Goal: Task Accomplishment & Management: Use online tool/utility

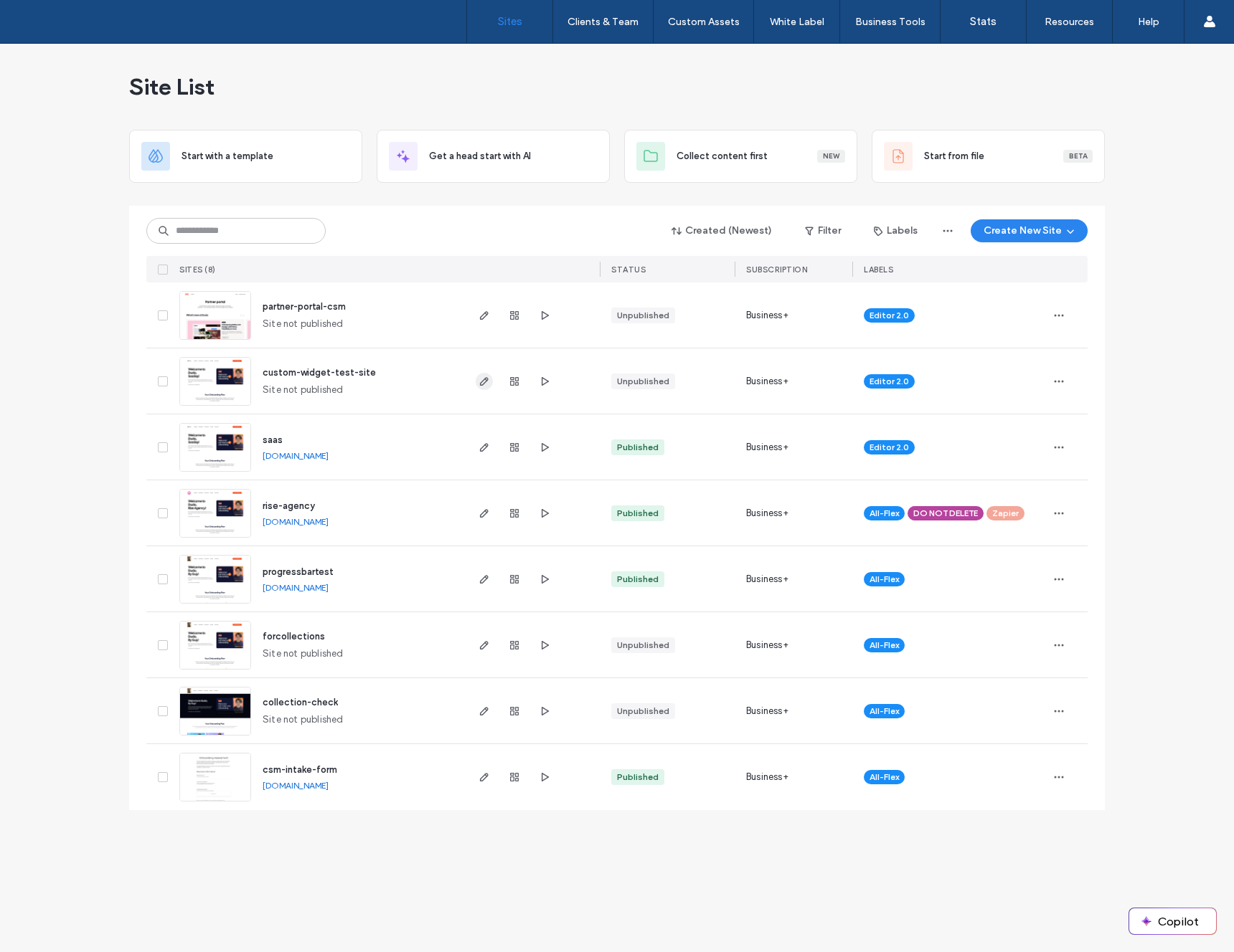
click at [482, 380] on use "button" at bounding box center [484, 381] width 8 height 8
drag, startPoint x: 454, startPoint y: 408, endPoint x: 471, endPoint y: 388, distance: 26.2
click at [455, 408] on div "custom-widget-test-site Site not published" at bounding box center [357, 381] width 213 height 65
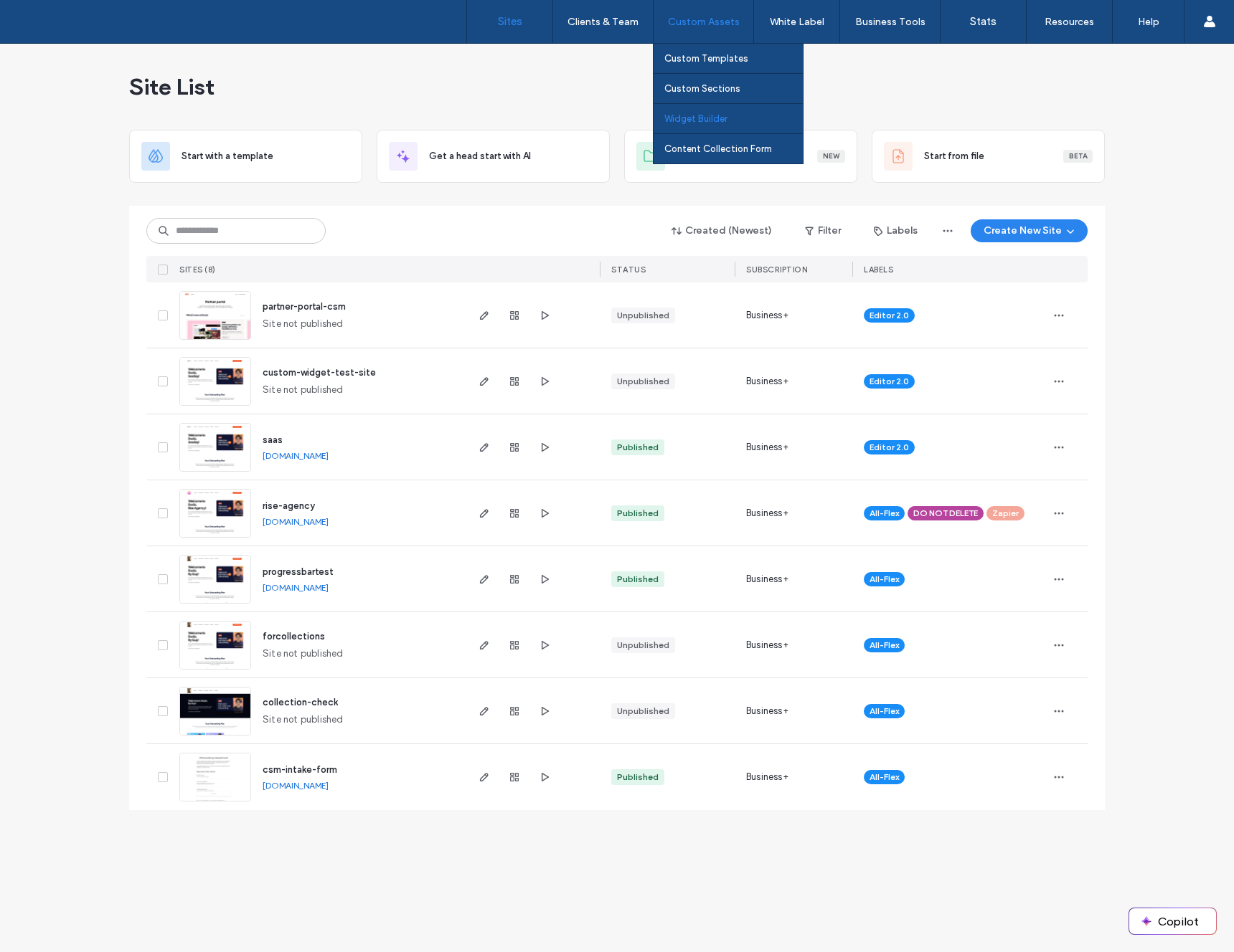
click at [709, 115] on label "Widget Builder" at bounding box center [695, 118] width 63 height 11
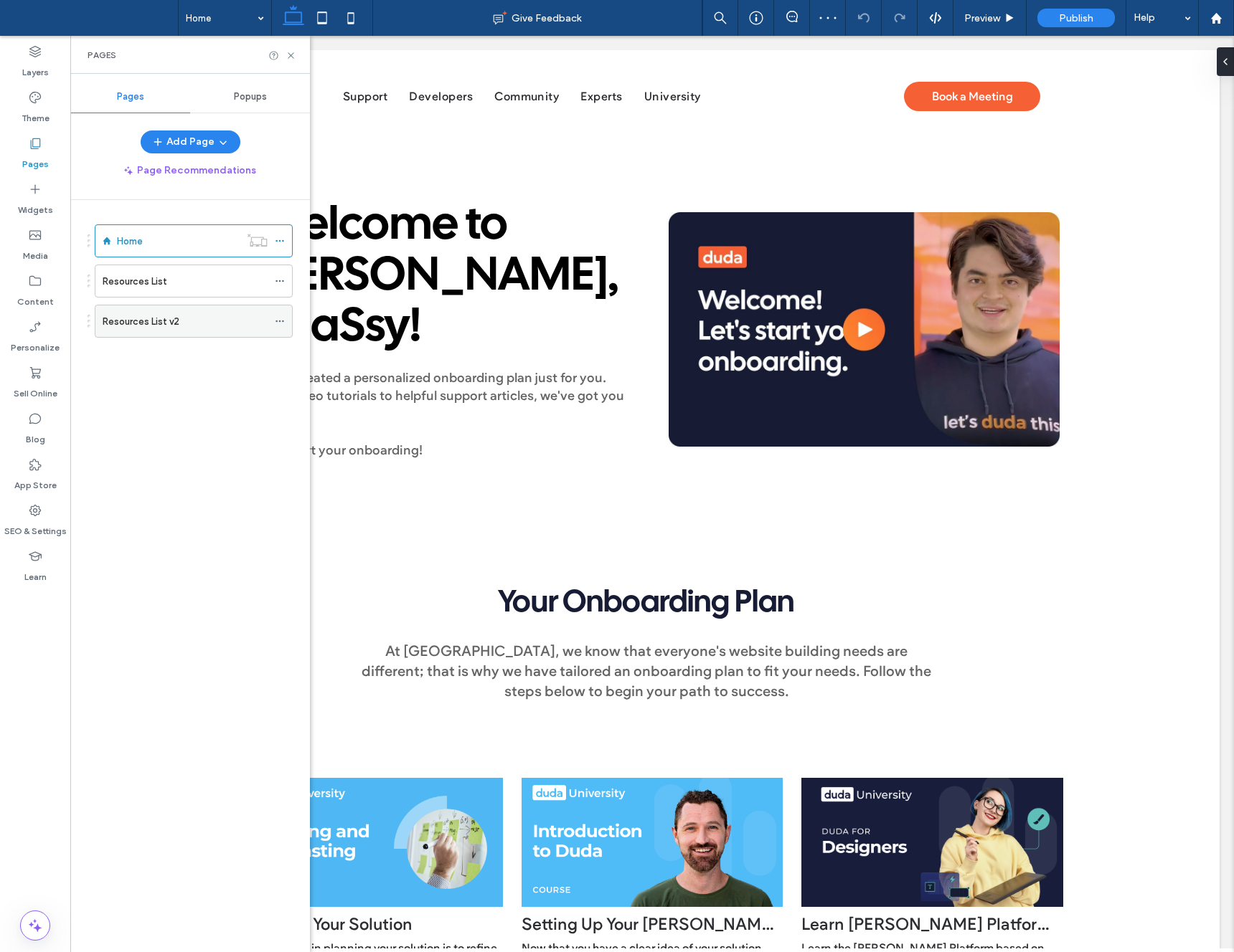
click at [153, 315] on label "Resources List v2" at bounding box center [141, 321] width 77 height 25
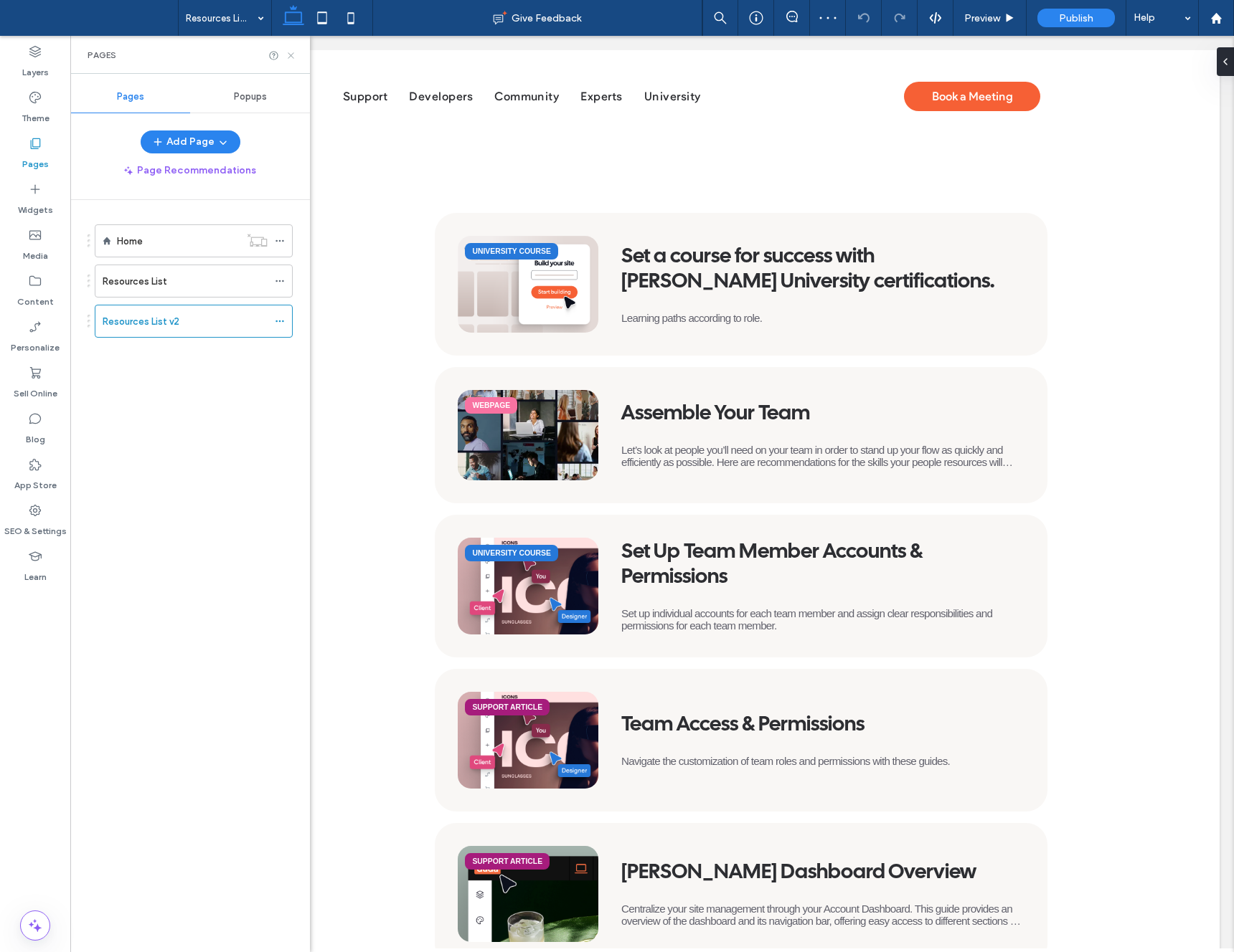
click at [290, 53] on icon at bounding box center [291, 55] width 11 height 11
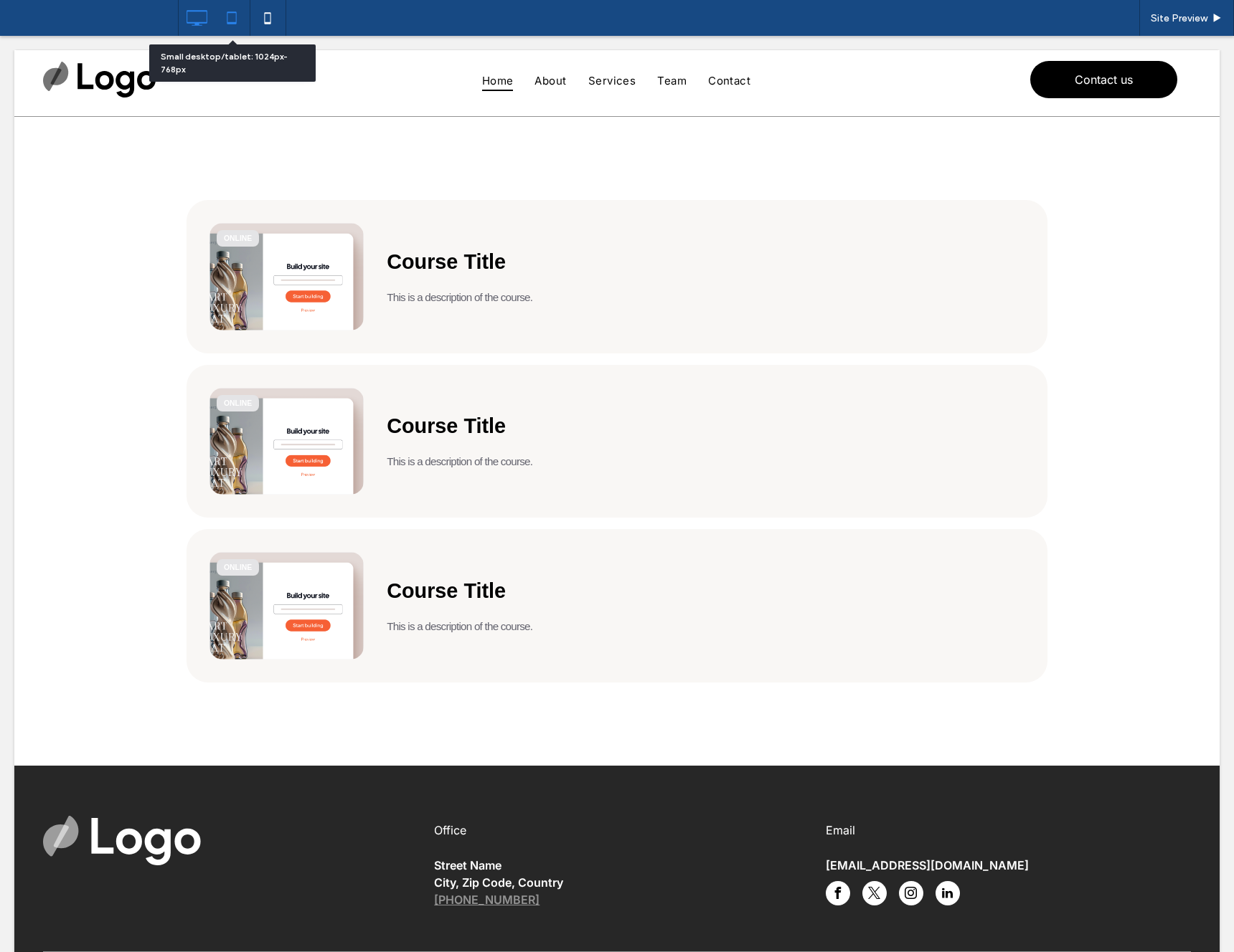
click at [235, 14] on icon at bounding box center [231, 18] width 28 height 28
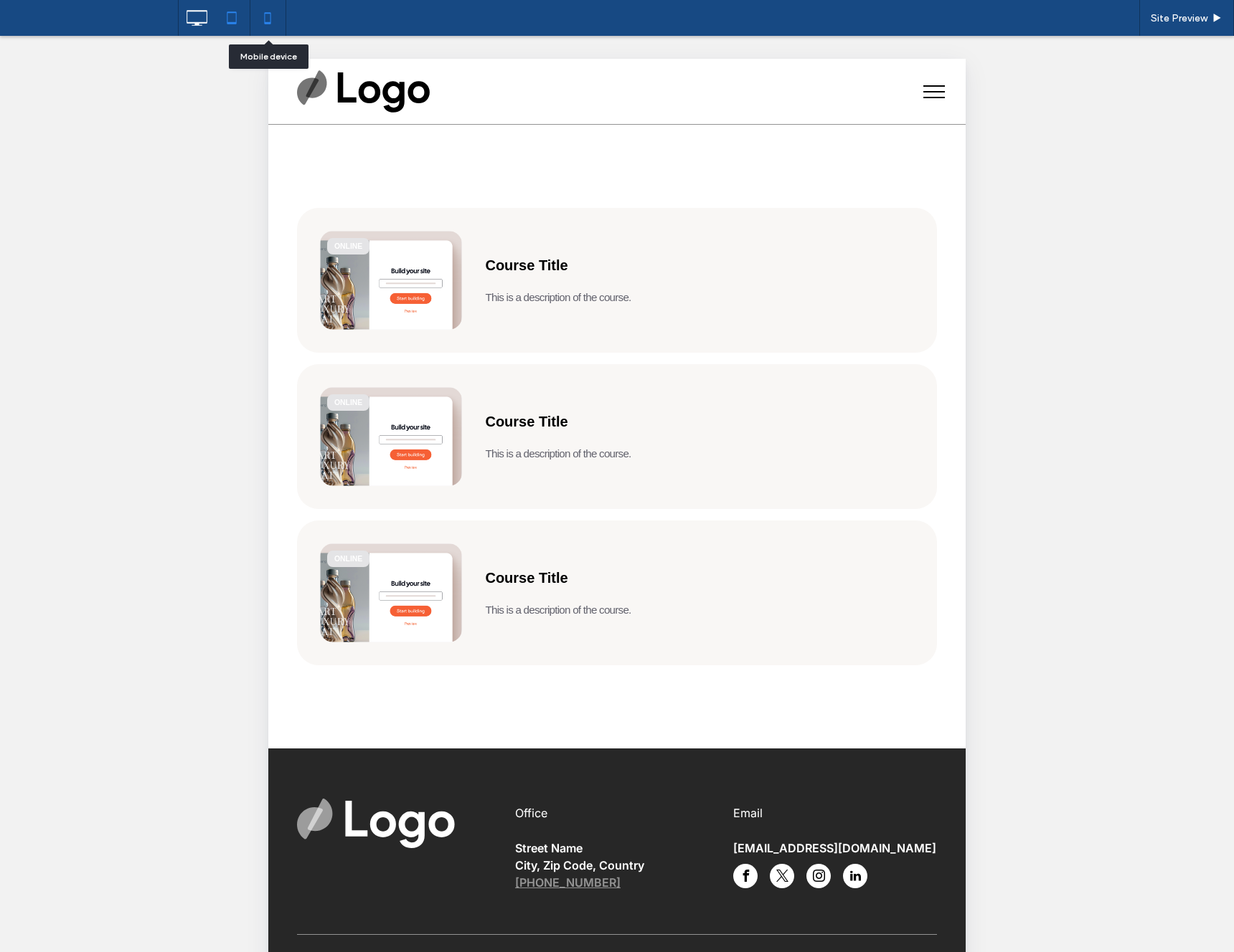
click at [273, 20] on icon at bounding box center [267, 18] width 28 height 28
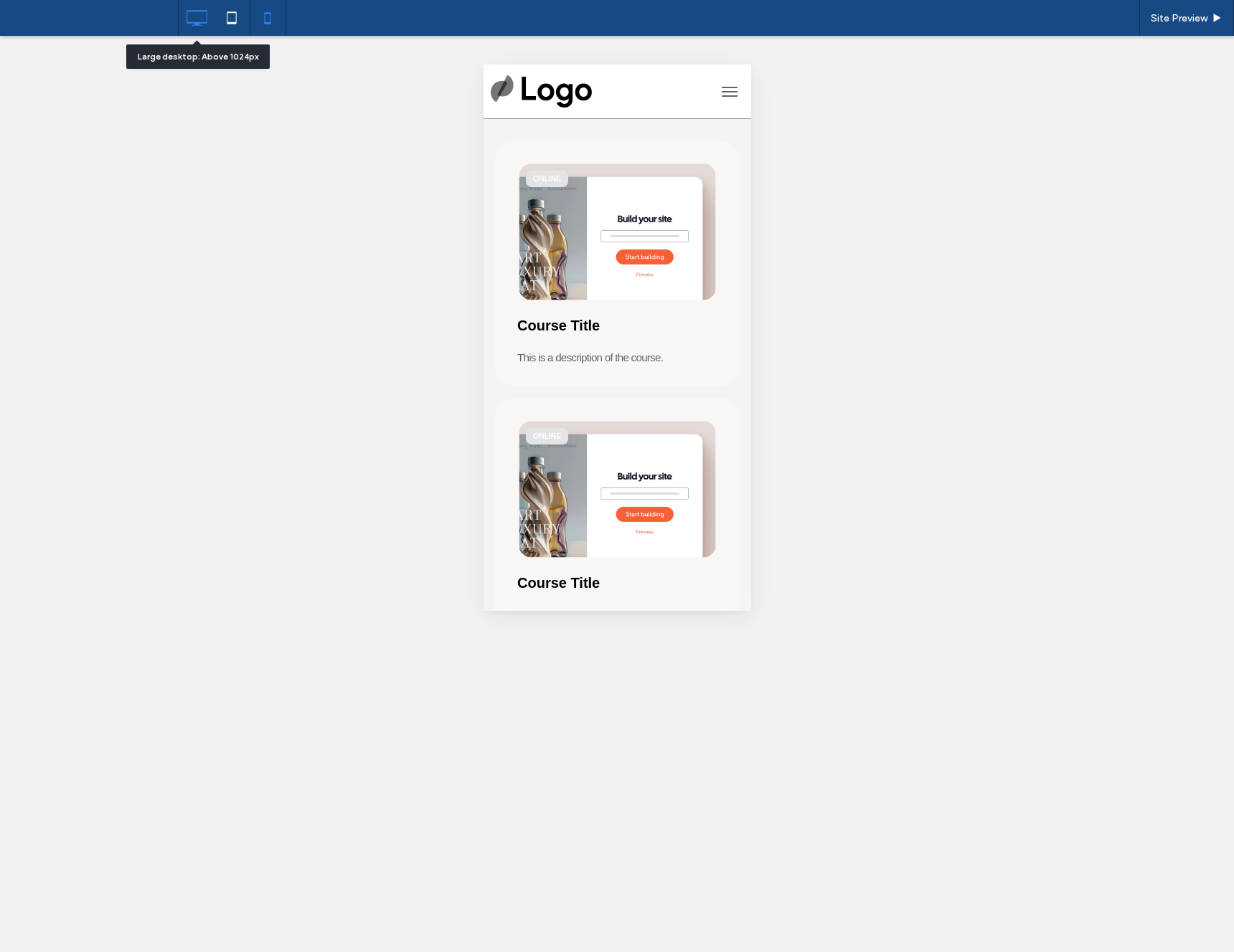
click at [194, 21] on icon at bounding box center [196, 18] width 28 height 28
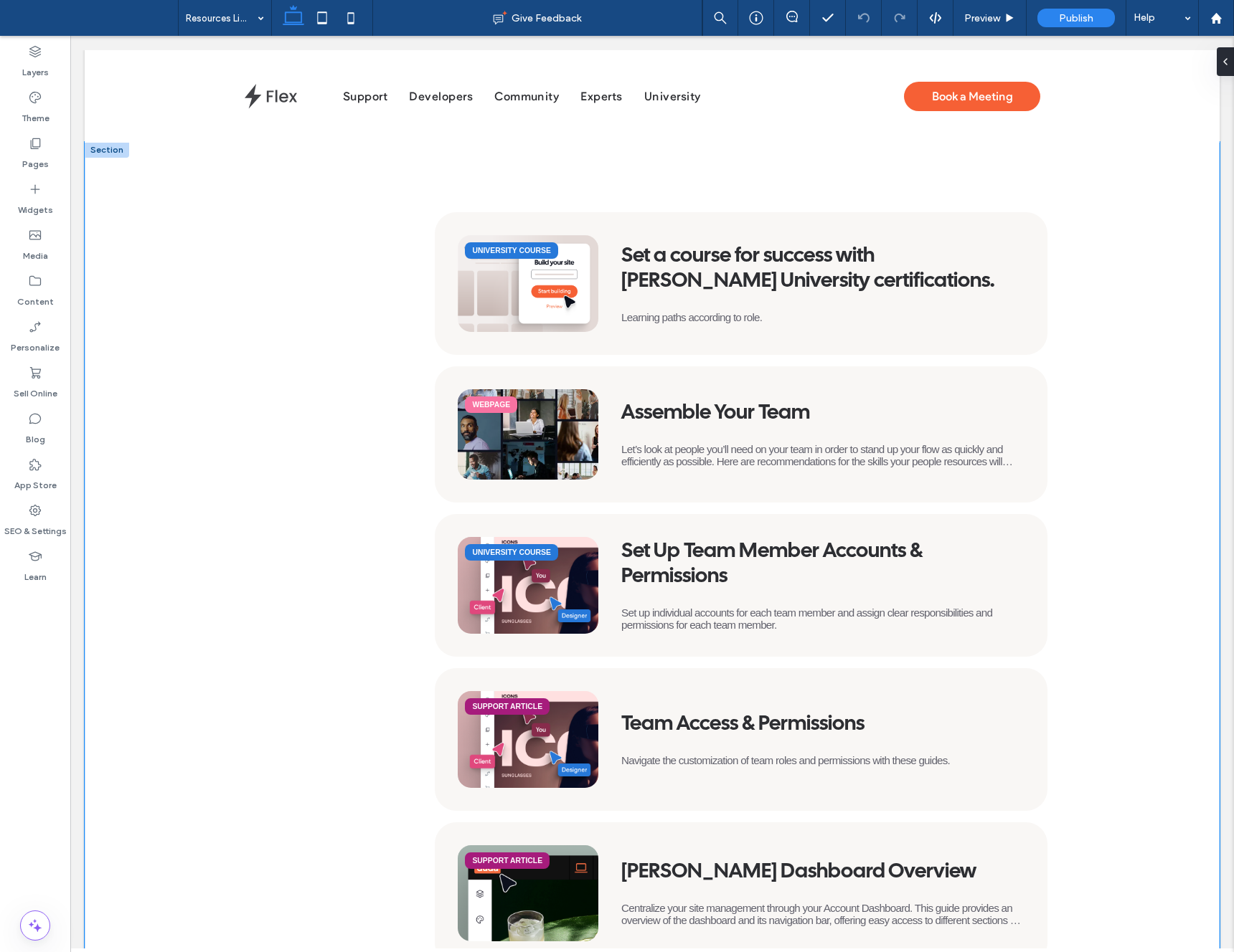
click at [1092, 188] on div "University Course Set a course for success with [PERSON_NAME] University certif…" at bounding box center [652, 737] width 1135 height 1190
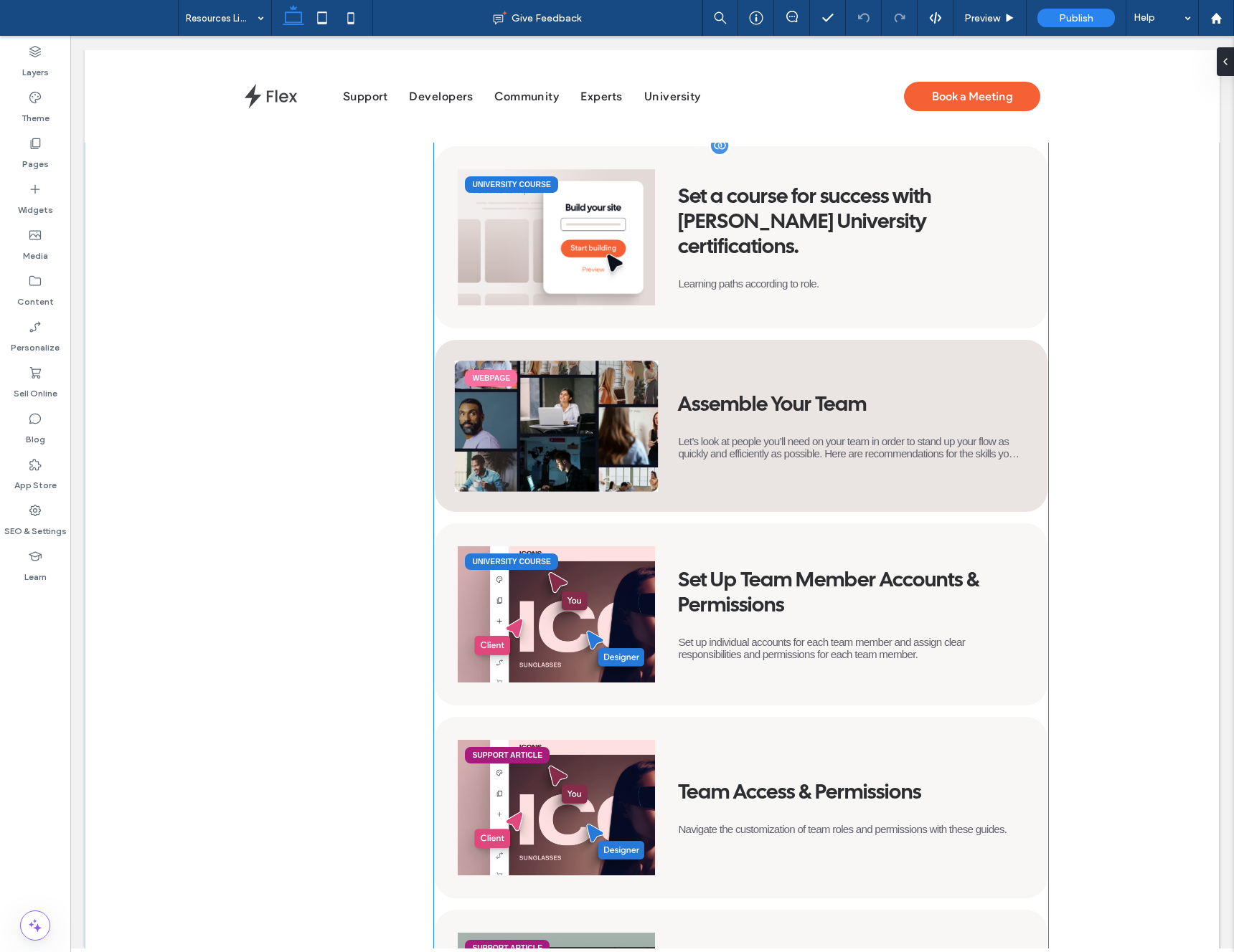
scroll to position [79, 0]
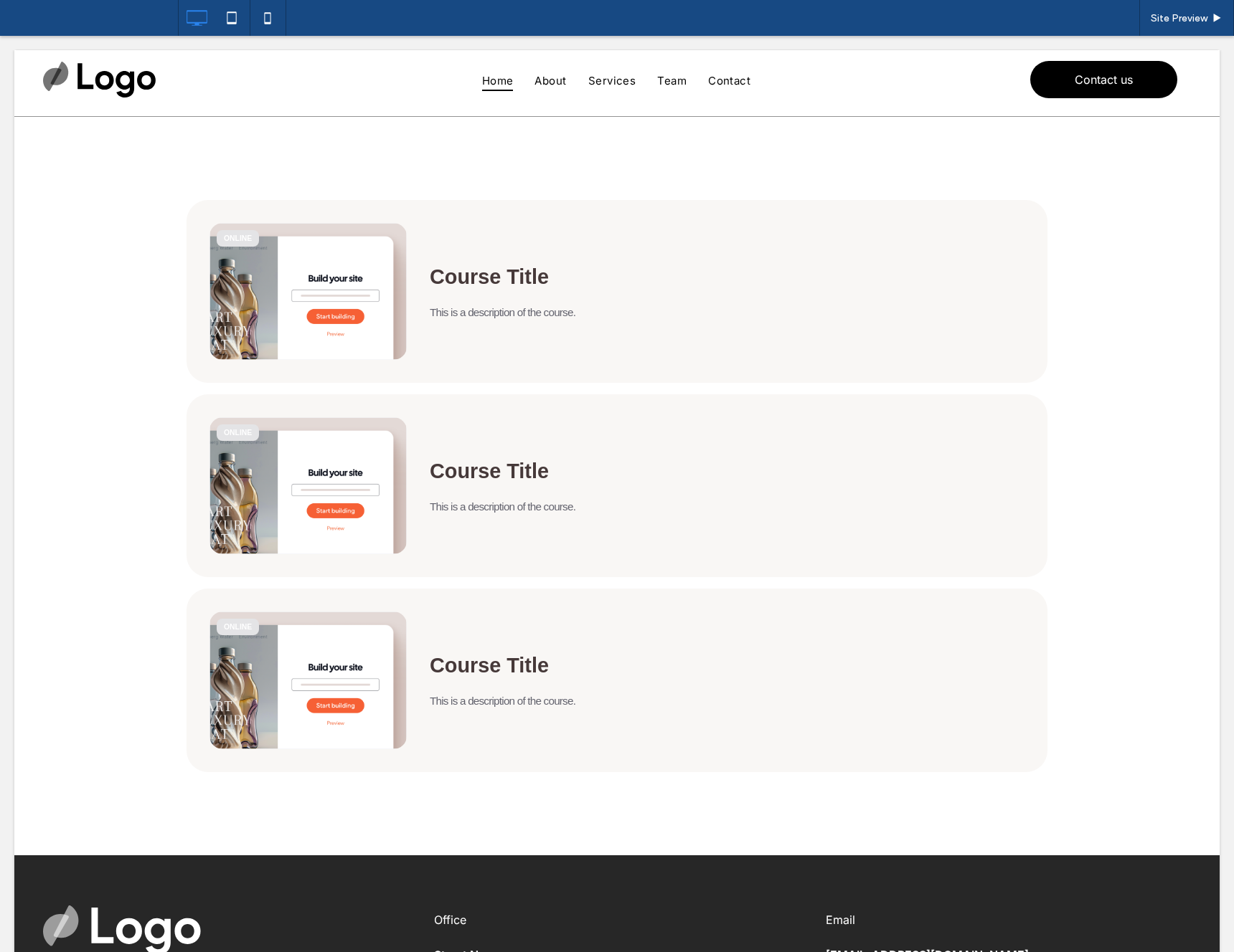
click at [439, 155] on div "Online Course Title This is a description of the course. Online Course Title Th…" at bounding box center [617, 486] width 1205 height 738
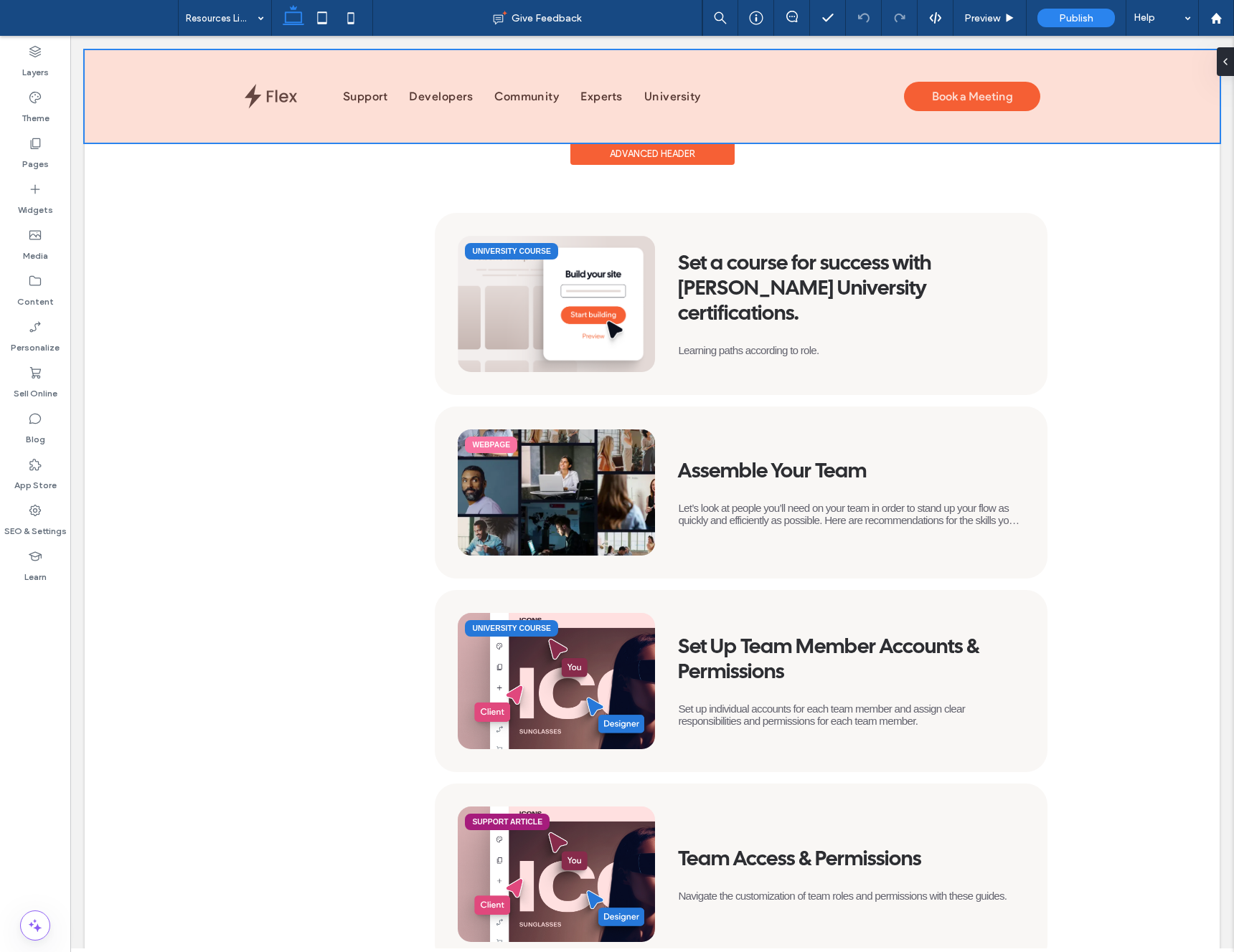
scroll to position [1, 0]
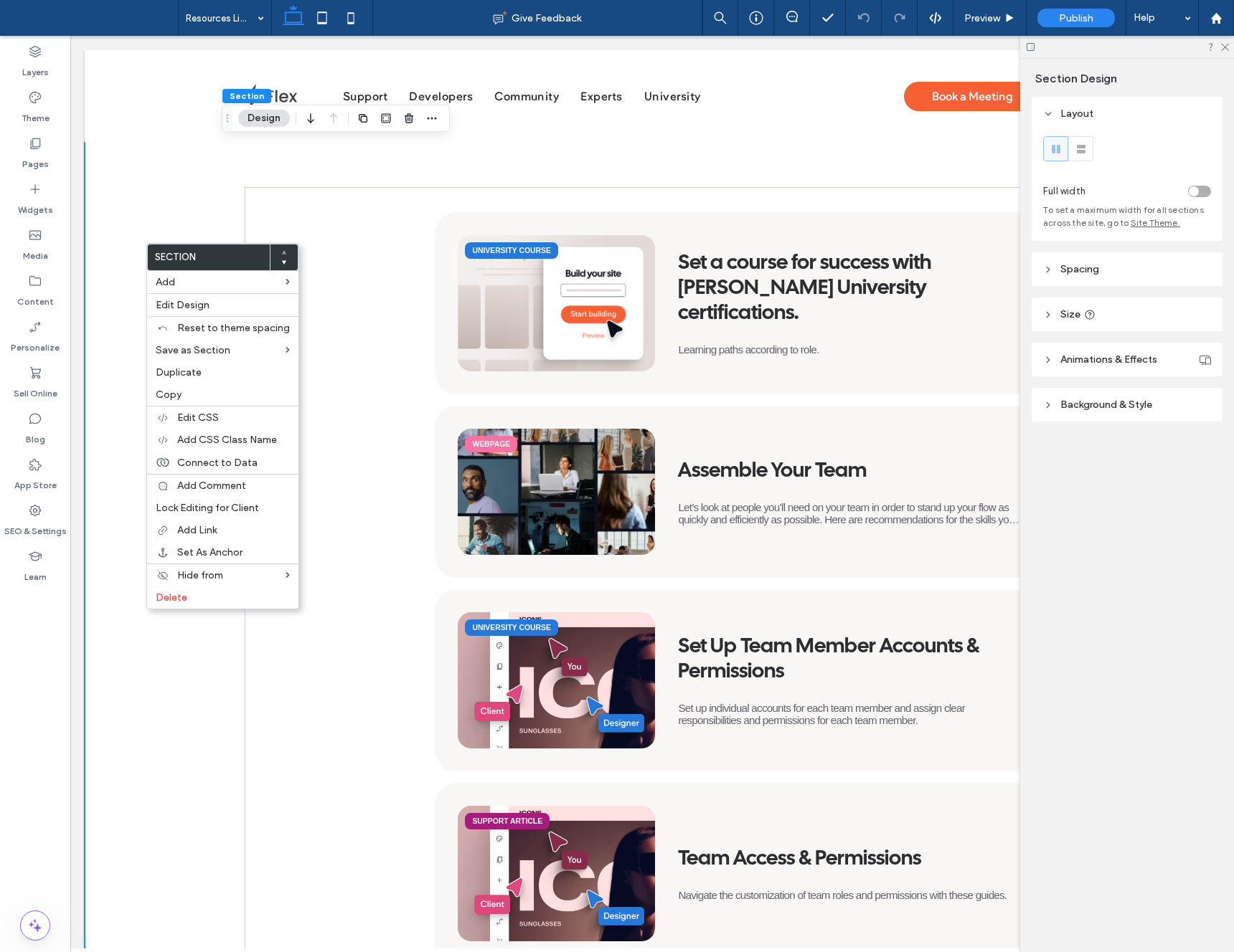
click at [140, 12] on span at bounding box center [94, 18] width 167 height 28
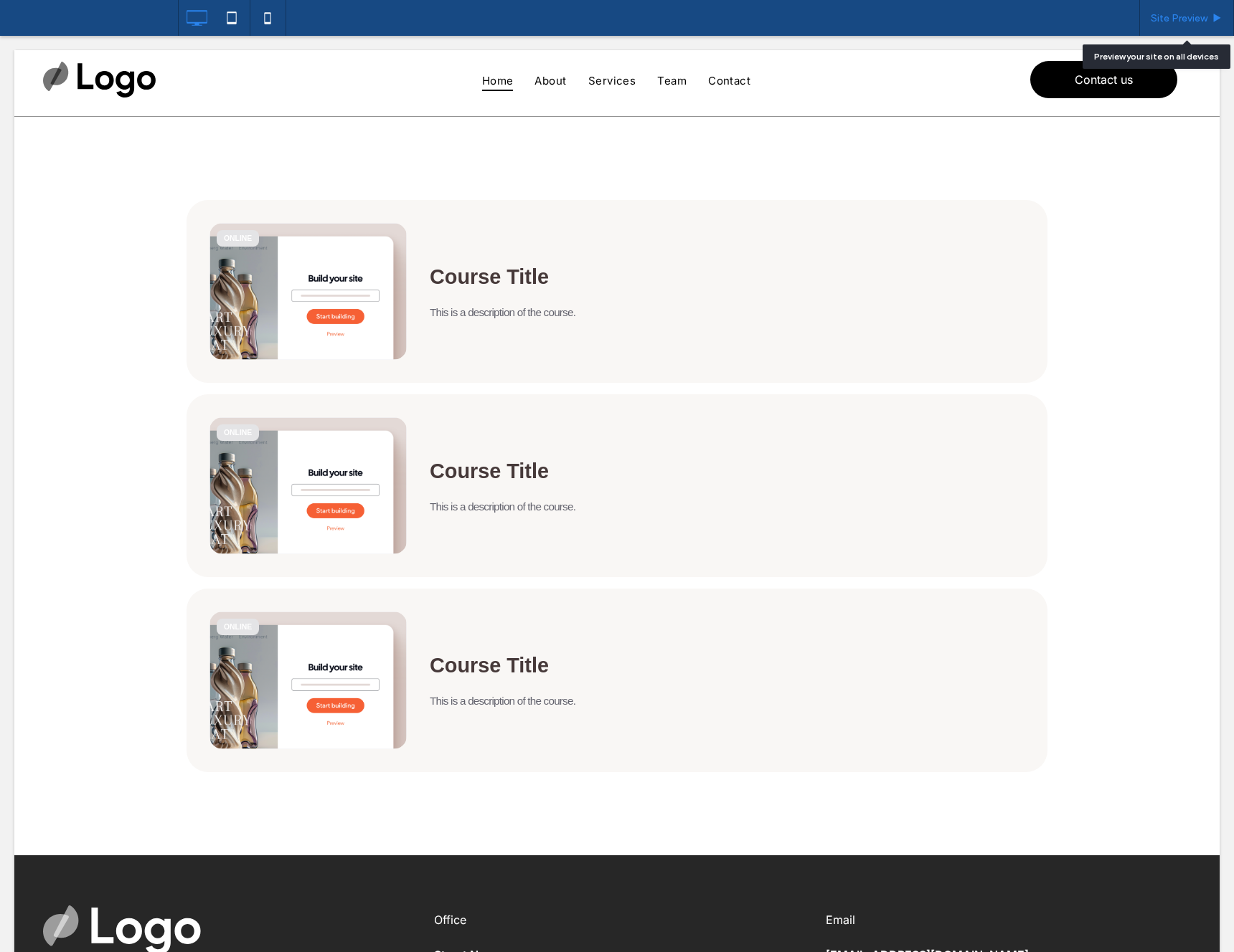
click at [1184, 17] on span "Site Preview" at bounding box center [1179, 18] width 57 height 12
click at [1182, 21] on span "Site Preview" at bounding box center [1179, 18] width 57 height 12
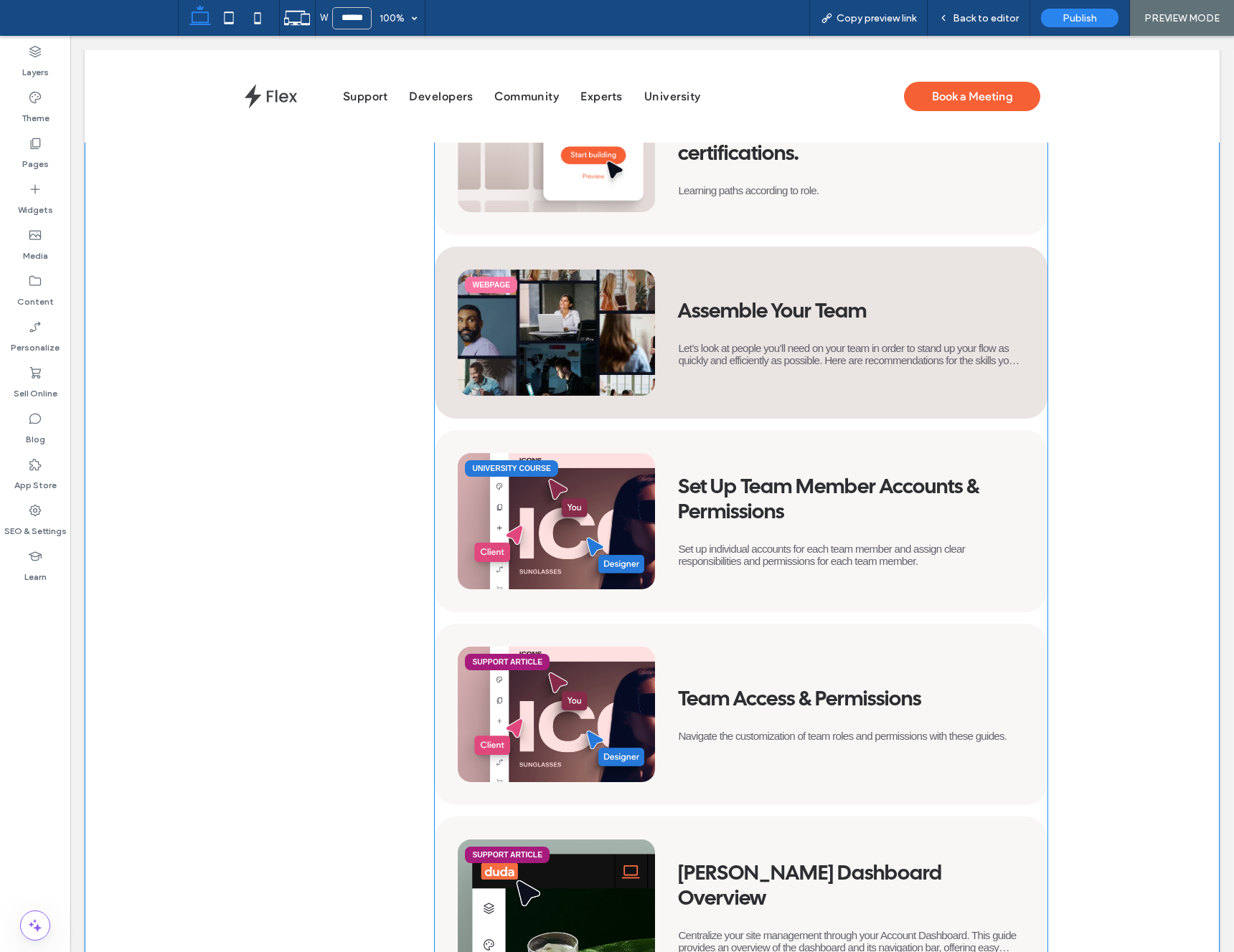
scroll to position [163, 0]
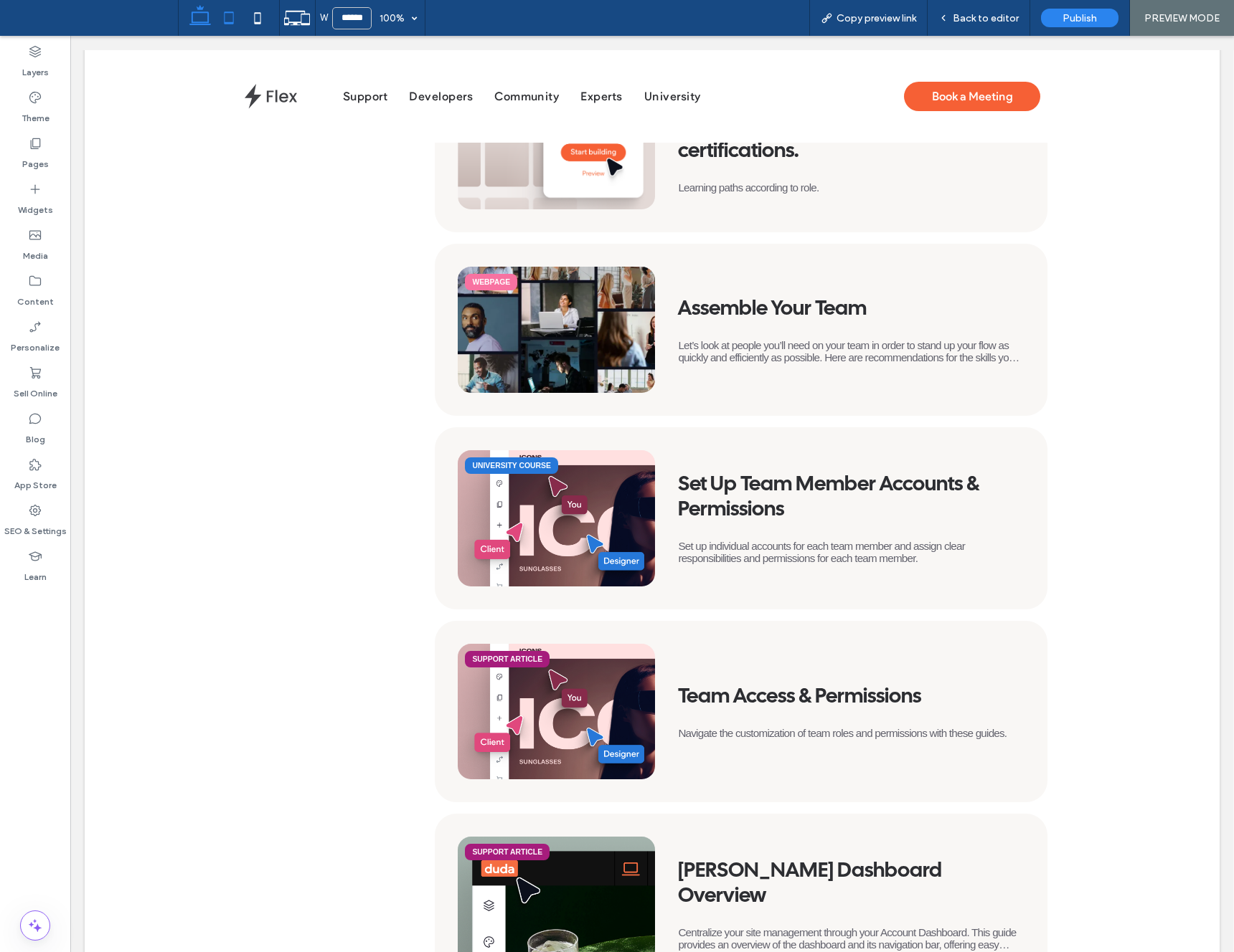
click at [219, 15] on icon at bounding box center [228, 18] width 28 height 28
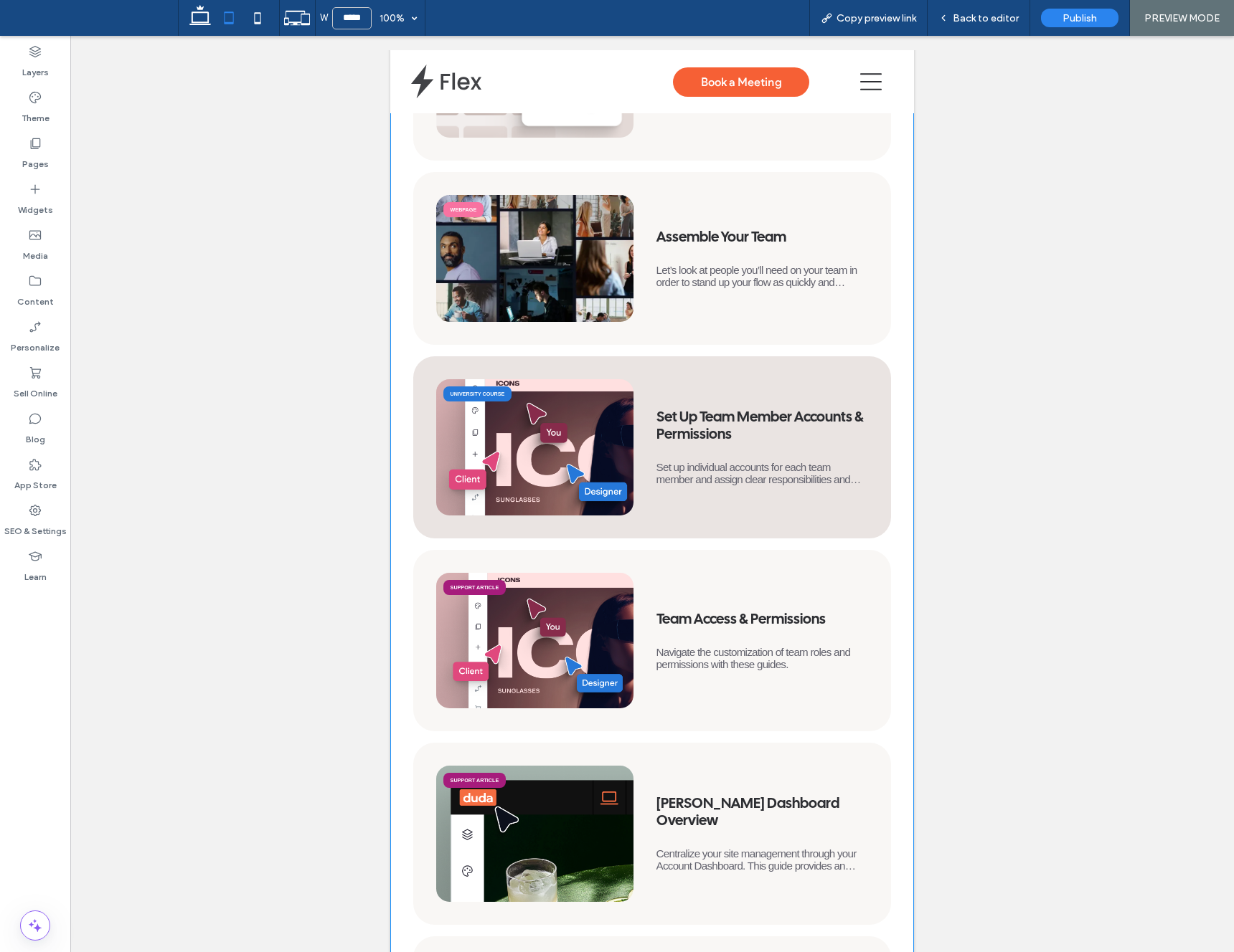
scroll to position [180, 0]
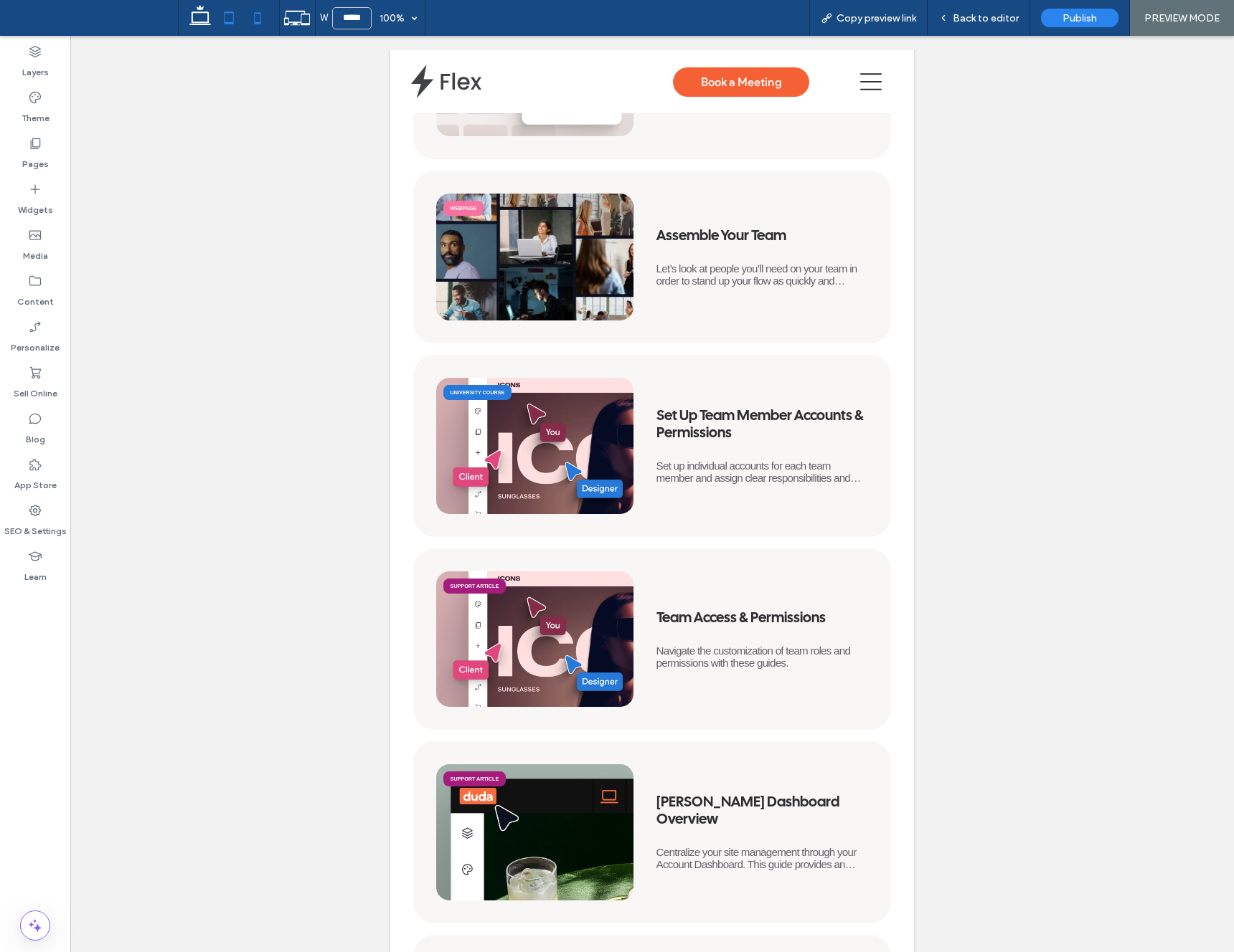
click at [257, 18] on icon at bounding box center [257, 18] width 28 height 28
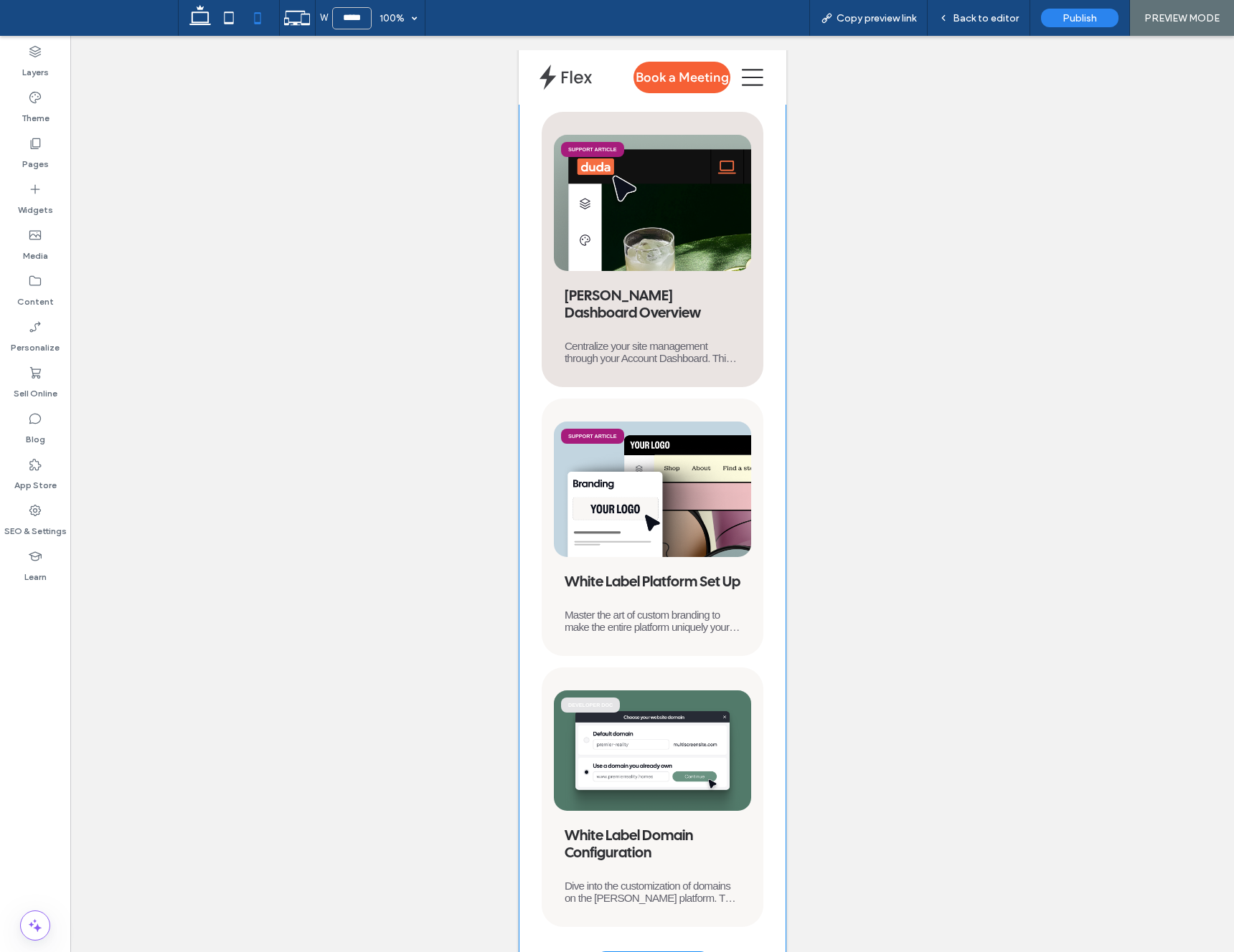
scroll to position [1063, 0]
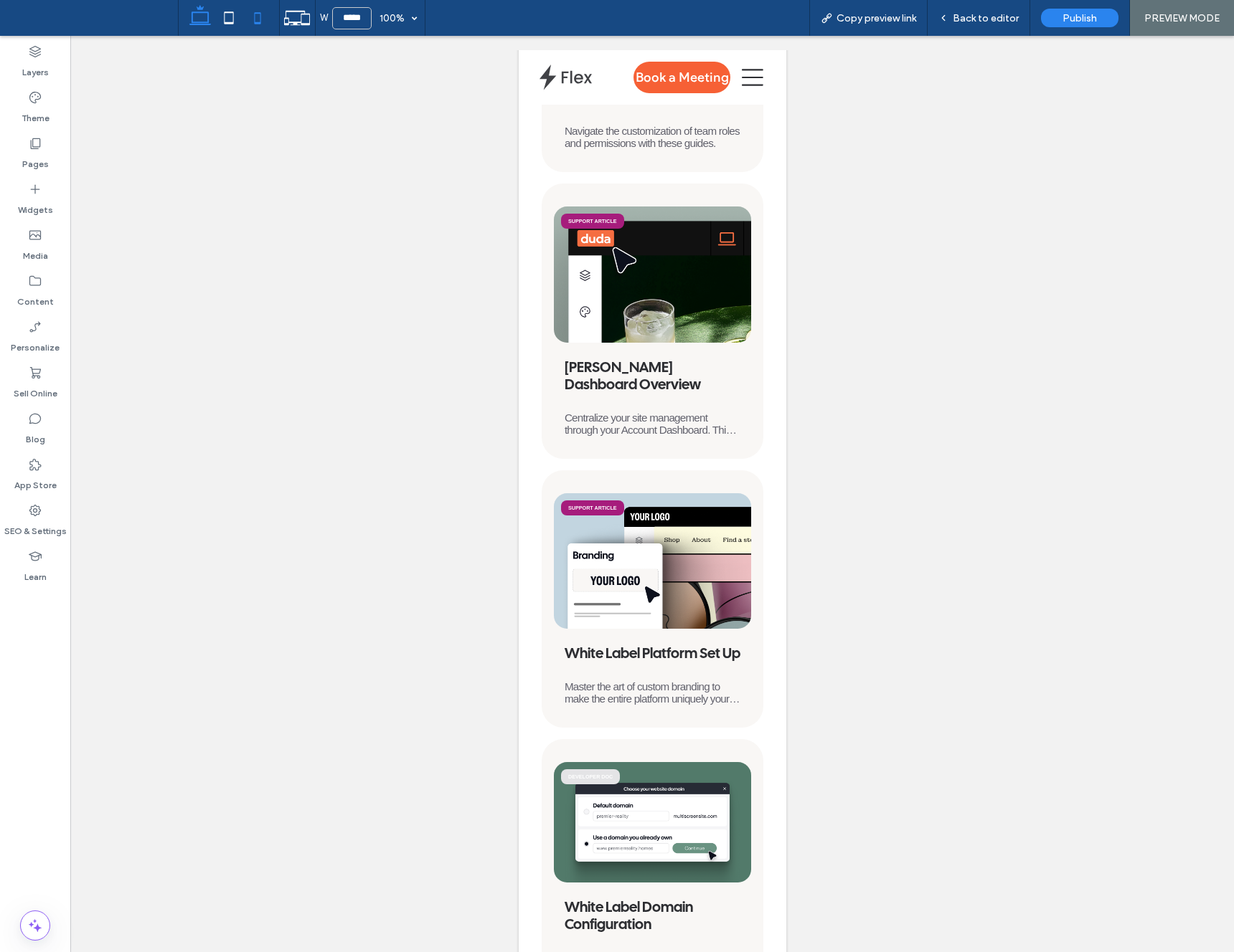
click at [202, 13] on use at bounding box center [200, 15] width 22 height 20
type input "******"
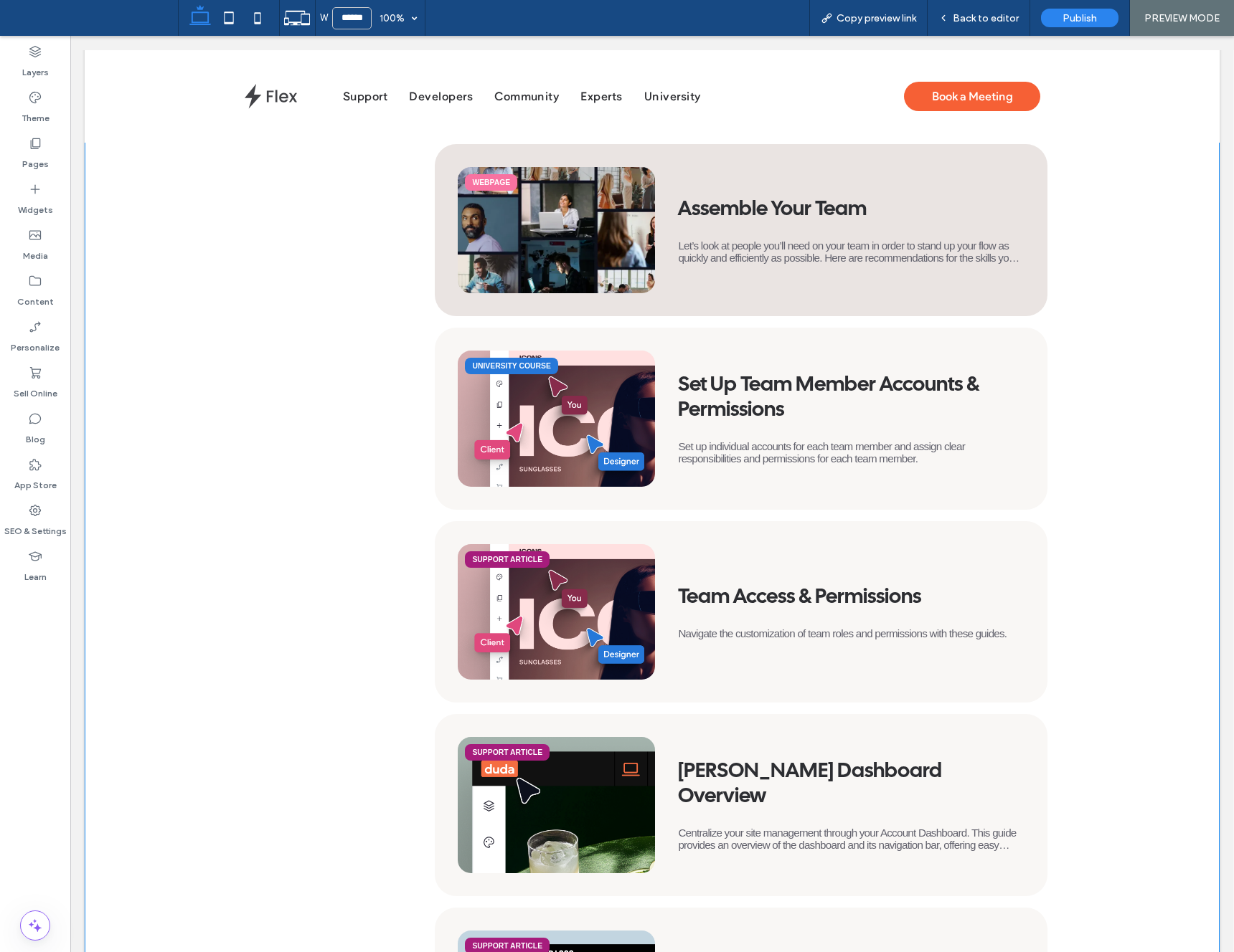
scroll to position [0, 0]
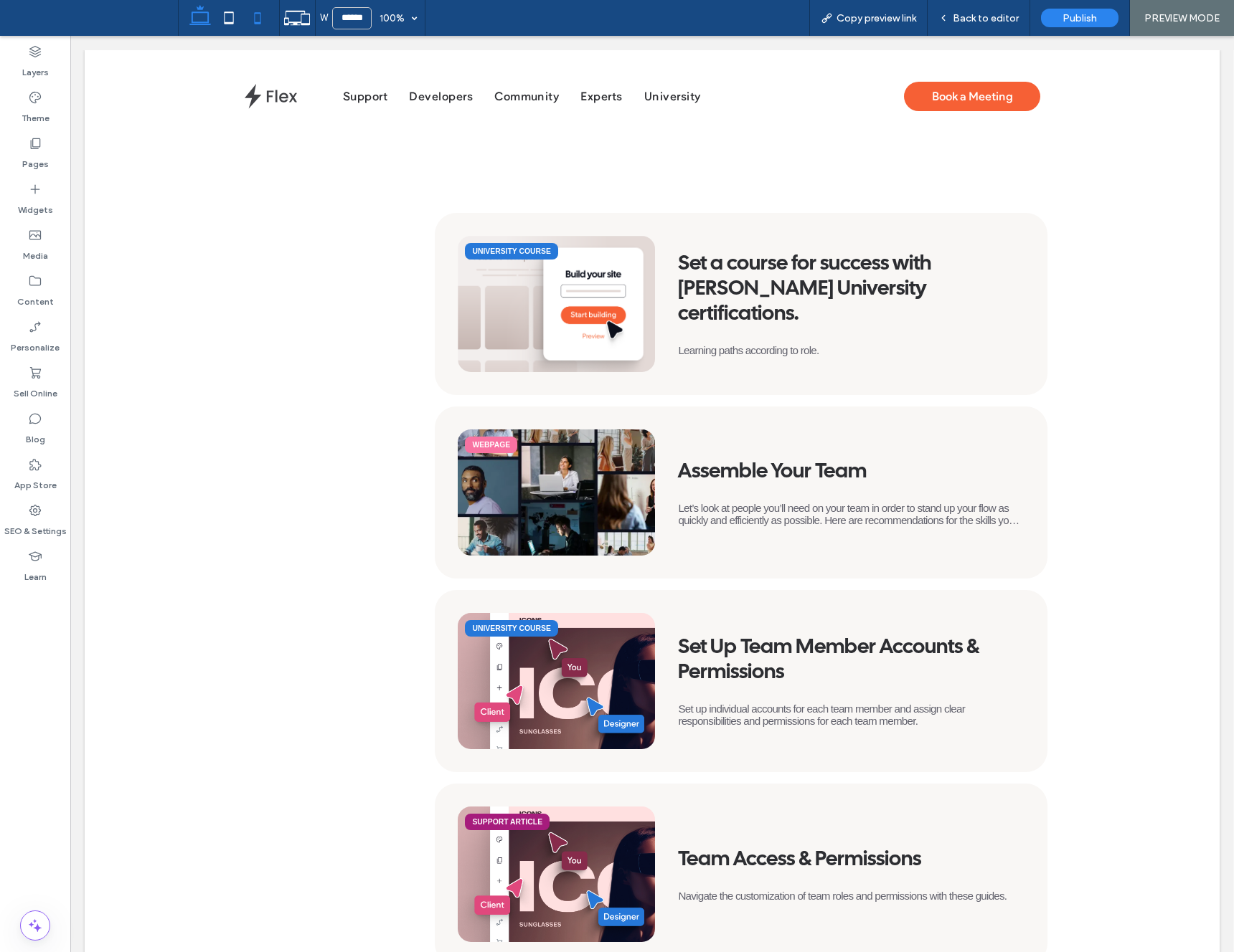
click at [255, 18] on icon at bounding box center [257, 18] width 28 height 28
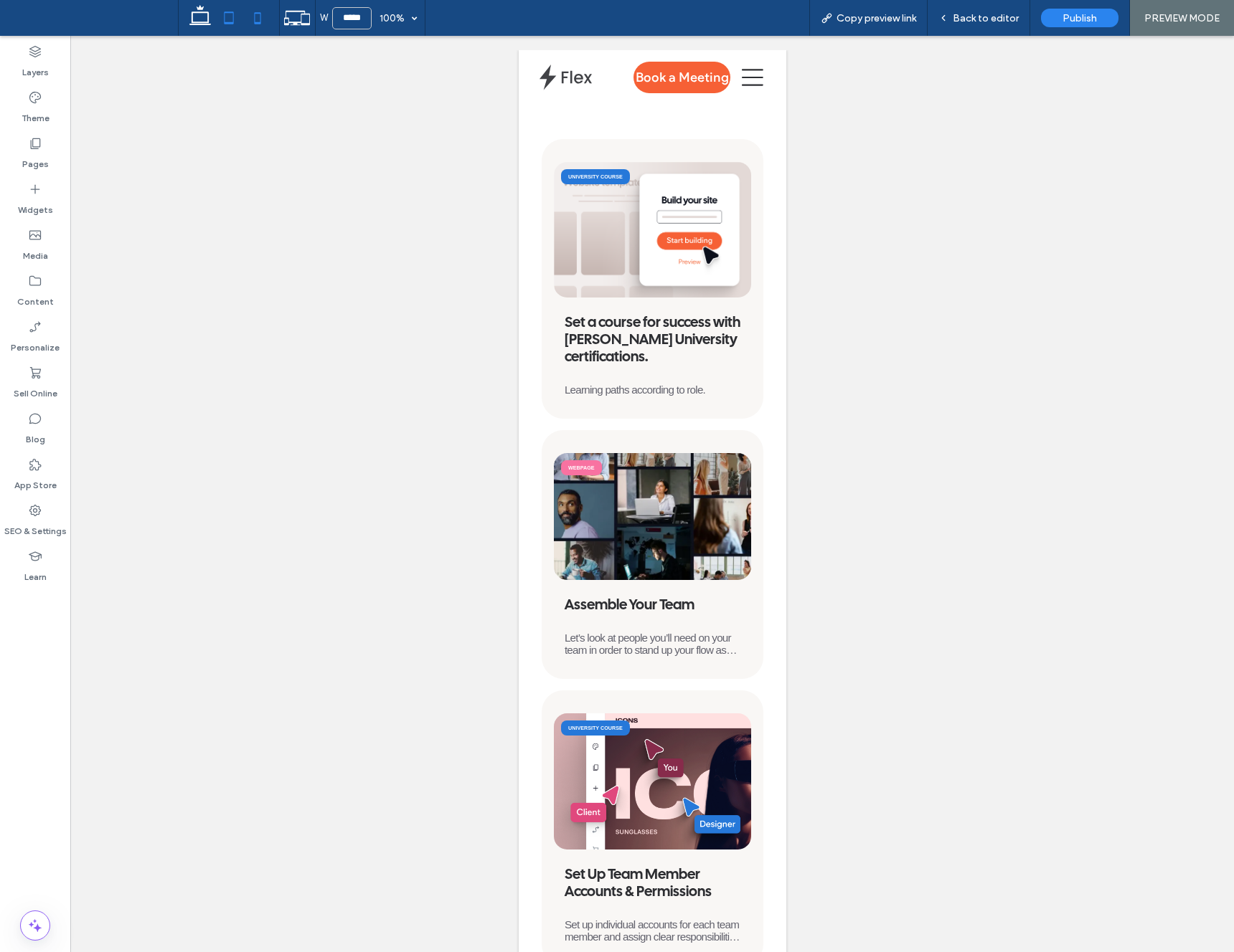
click at [228, 15] on icon at bounding box center [228, 18] width 28 height 28
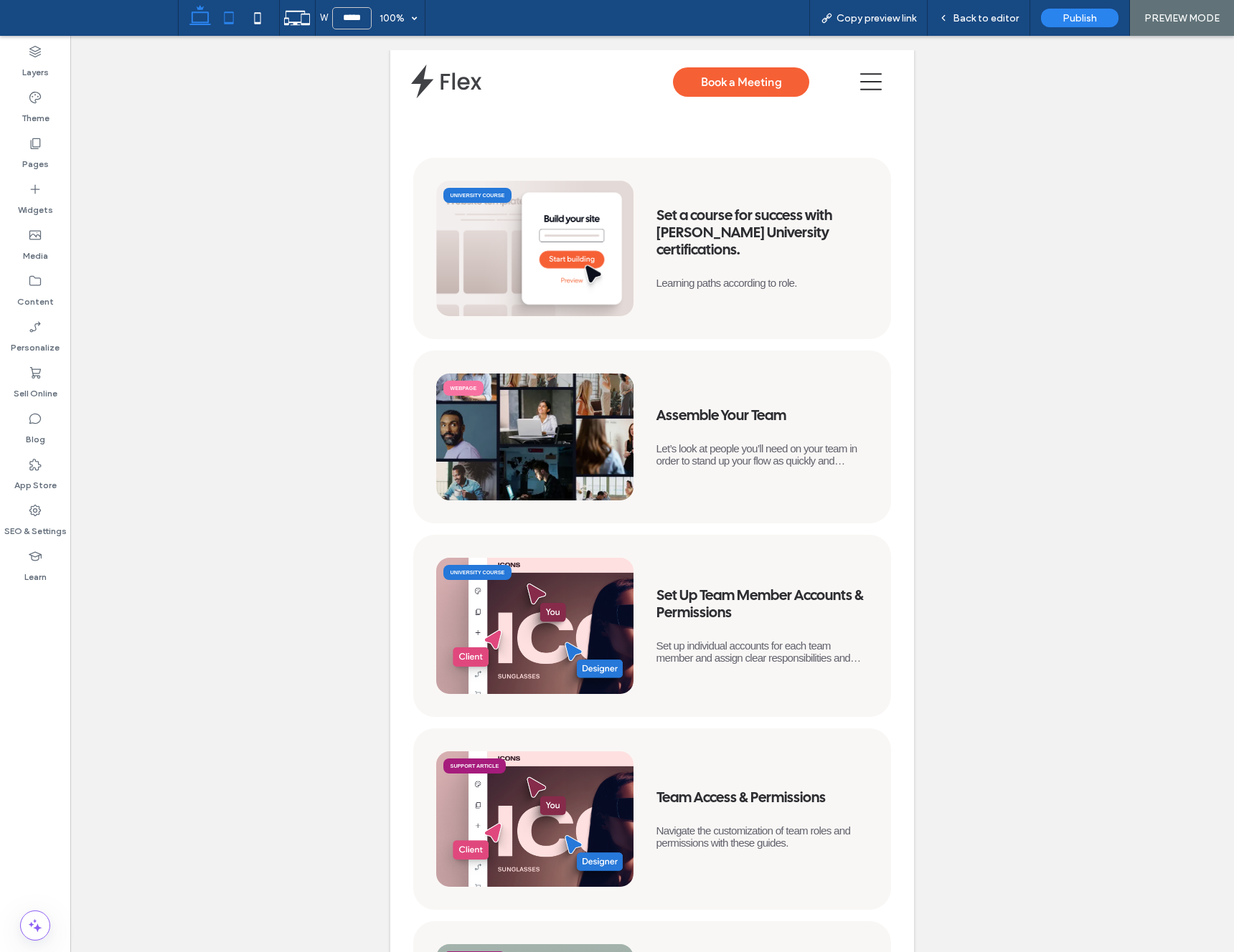
click at [195, 17] on icon at bounding box center [199, 18] width 28 height 28
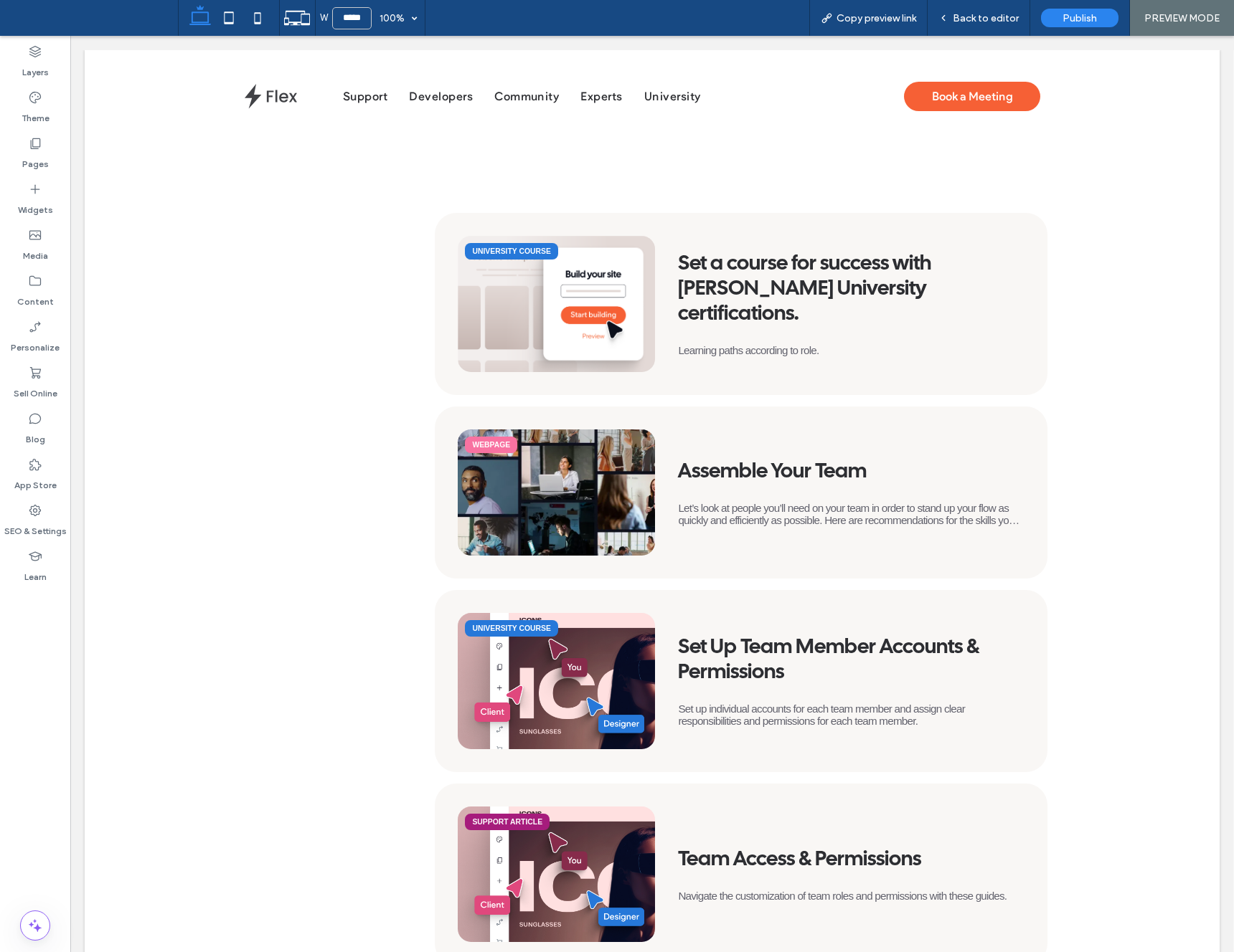
type input "******"
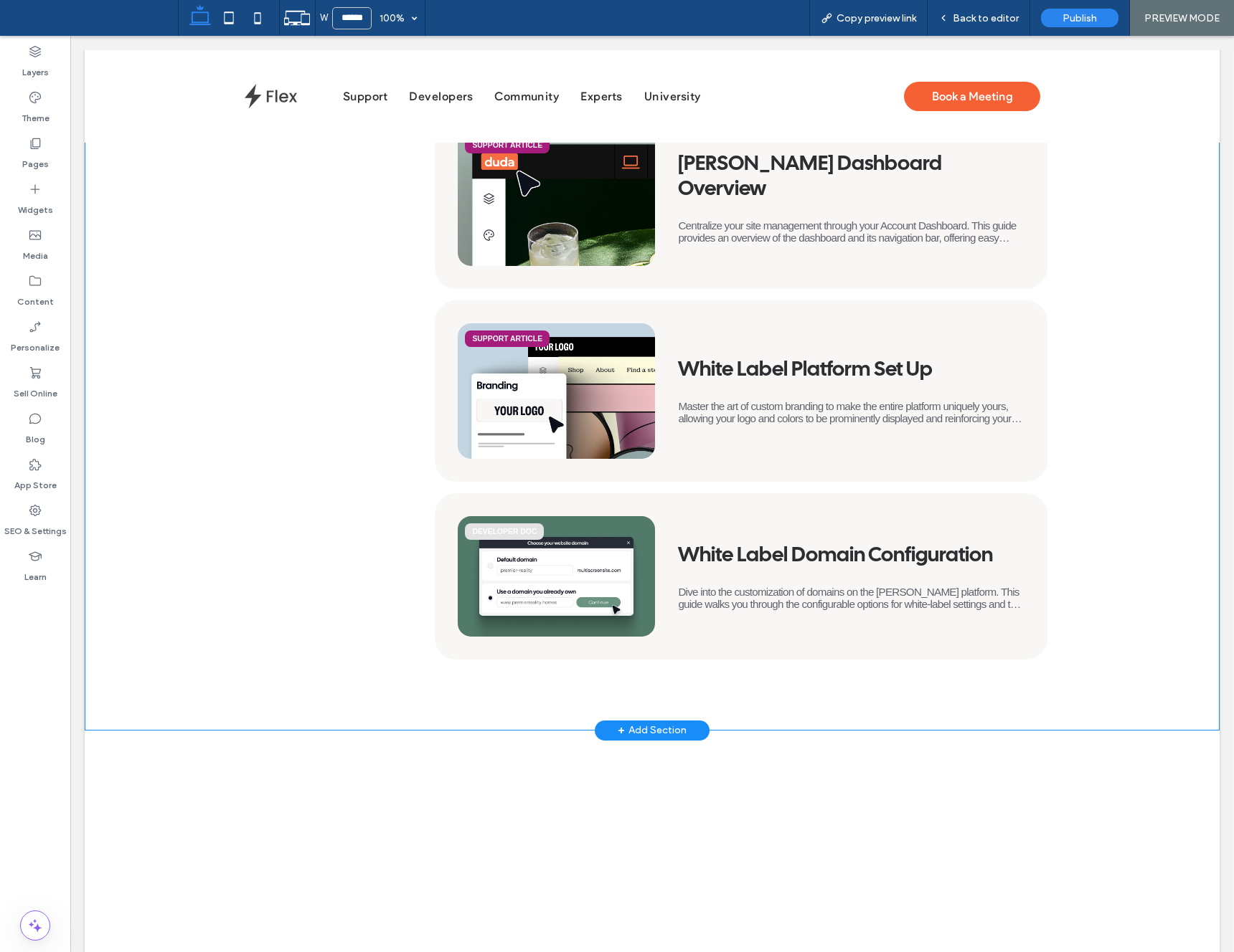
scroll to position [1000, 0]
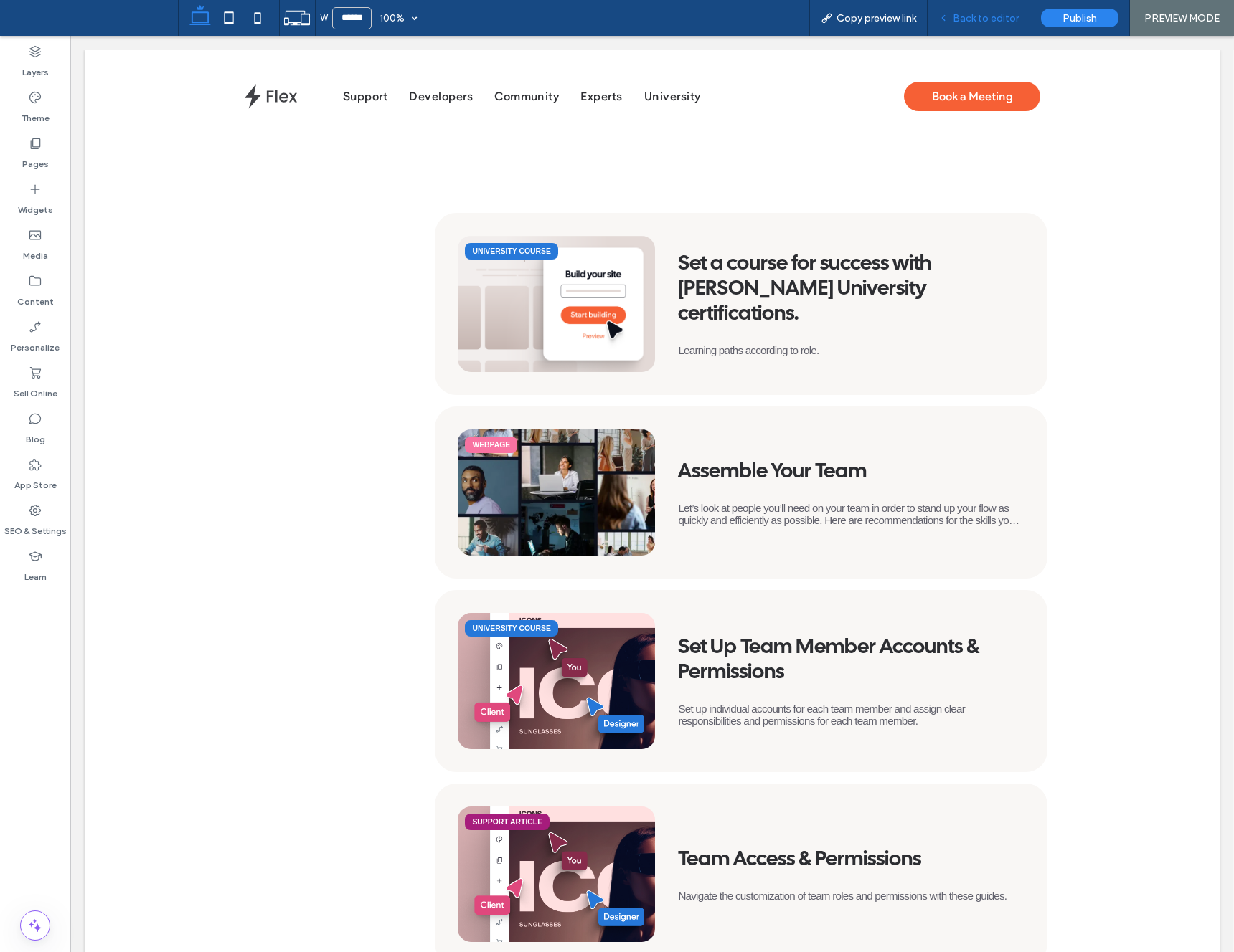
click at [995, 25] on div "Back to editor" at bounding box center [978, 18] width 102 height 36
